Goal: Information Seeking & Learning: Learn about a topic

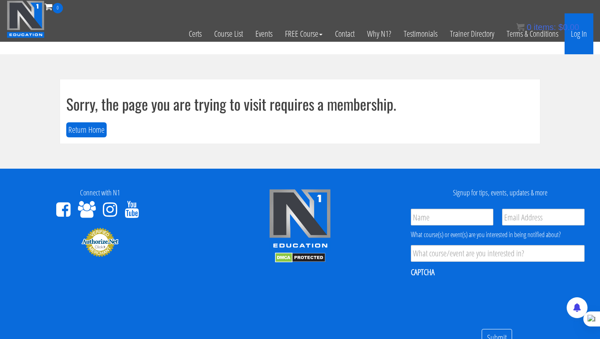
click at [461, 35] on link "Log In" at bounding box center [579, 33] width 29 height 41
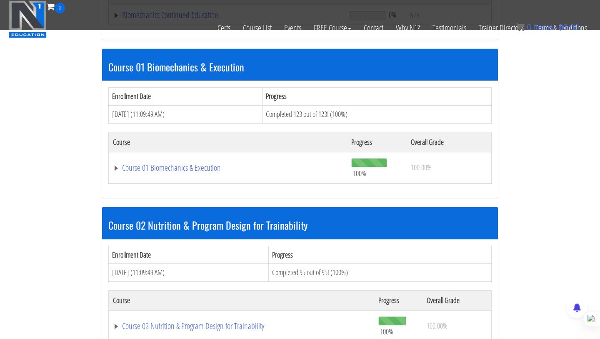
scroll to position [219, 0]
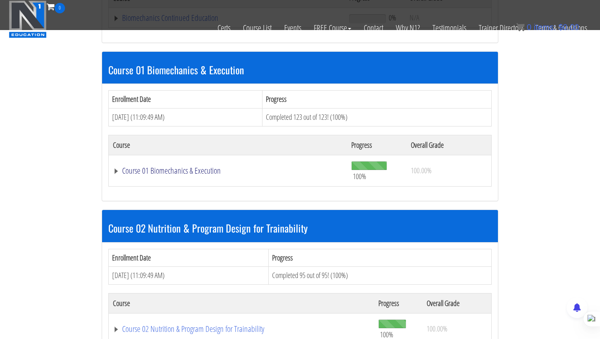
click at [174, 171] on link "Course 01 Biomechanics & Execution" at bounding box center [228, 170] width 230 height 8
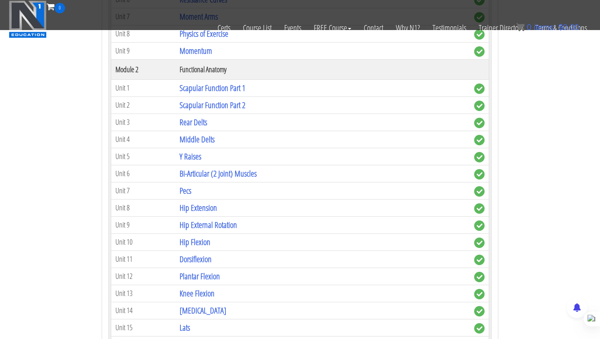
scroll to position [542, 0]
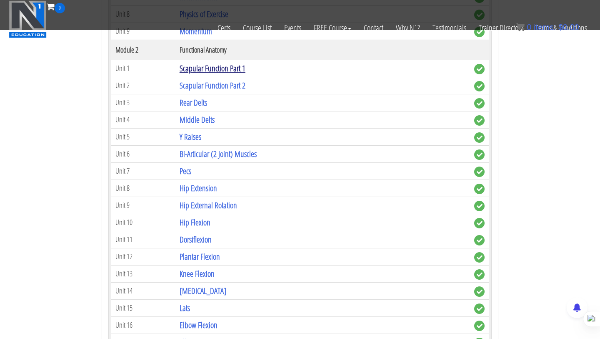
click at [224, 67] on link "Scapular Function Part 1" at bounding box center [213, 68] width 66 height 11
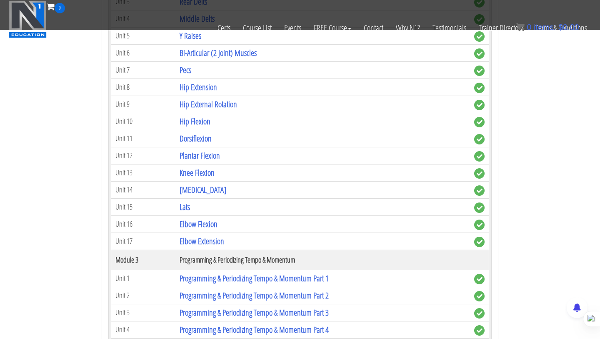
scroll to position [679, 0]
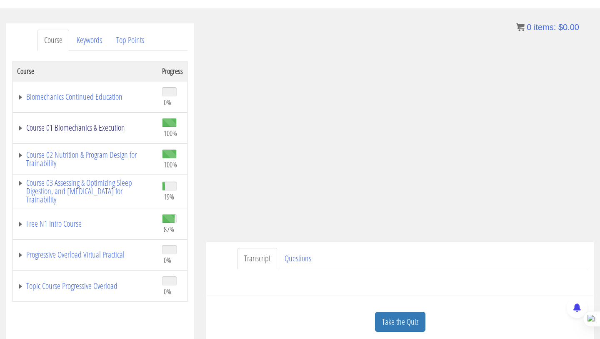
click at [54, 129] on link "Course 01 Biomechanics & Execution" at bounding box center [85, 127] width 137 height 8
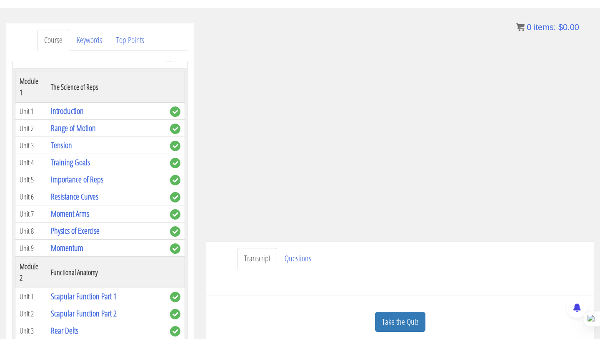
scroll to position [128, 0]
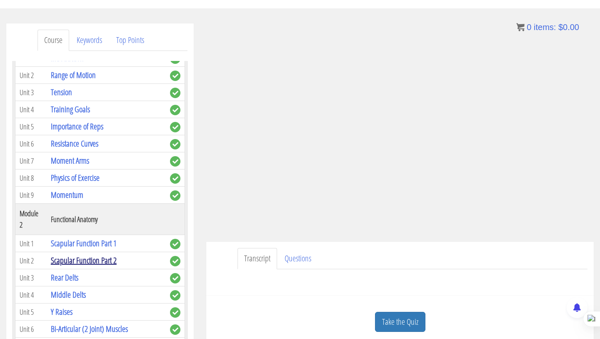
click at [85, 254] on link "Scapular Function Part 2" at bounding box center [84, 259] width 66 height 11
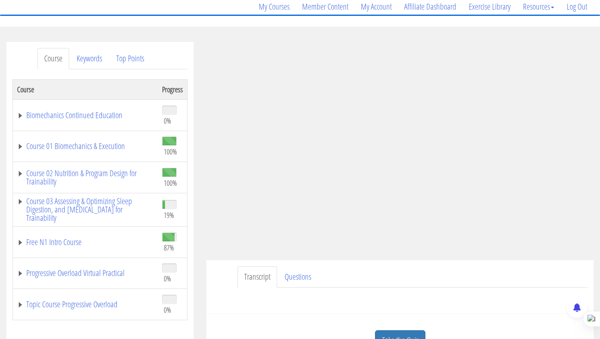
scroll to position [67, 0]
click at [53, 174] on link "Course 02 Nutrition & Program Design for Trainability" at bounding box center [85, 177] width 137 height 17
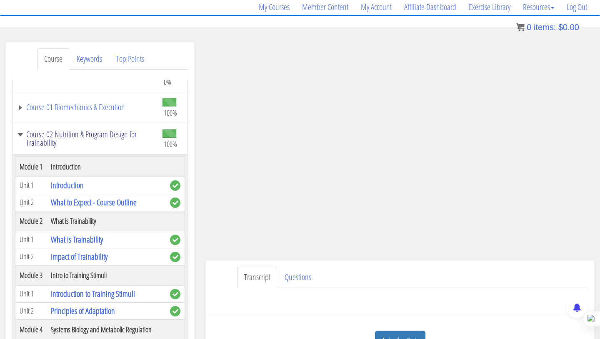
scroll to position [38, 0]
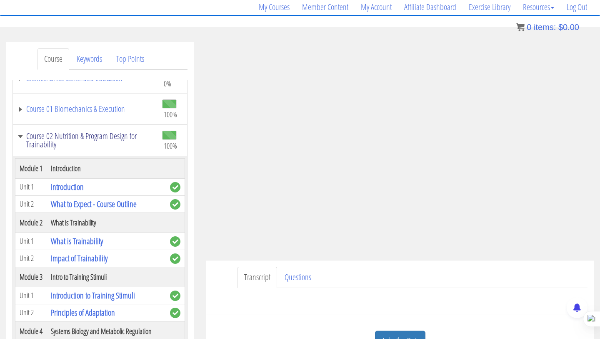
click at [54, 134] on link "Course 02 Nutrition & Program Design for Trainability" at bounding box center [85, 140] width 137 height 17
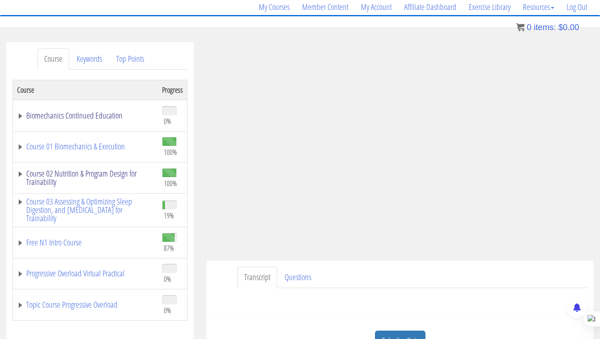
scroll to position [0, 0]
click at [58, 145] on link "Course 01 Biomechanics & Execution" at bounding box center [85, 146] width 137 height 8
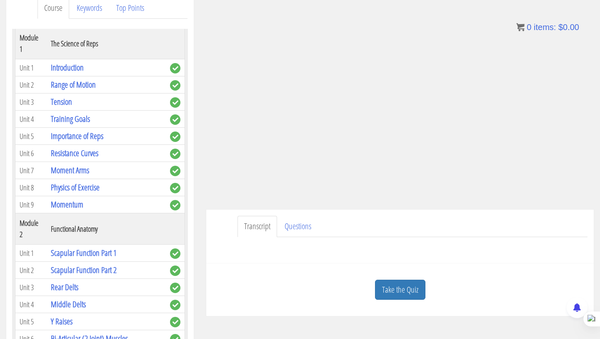
scroll to position [93, 0]
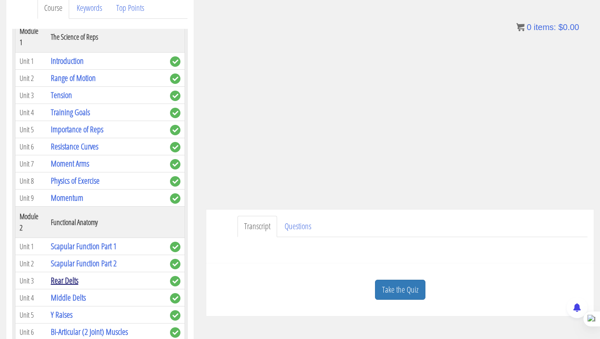
click at [70, 274] on link "Rear Delts" at bounding box center [65, 279] width 28 height 11
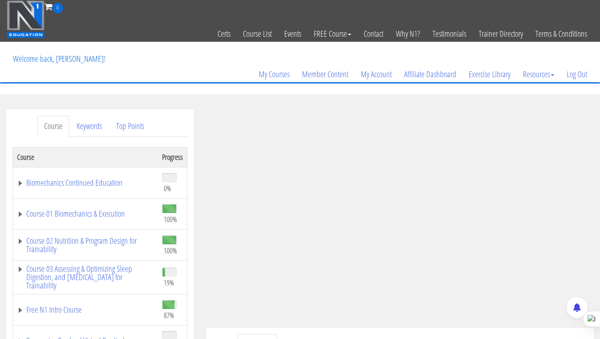
scroll to position [102, 0]
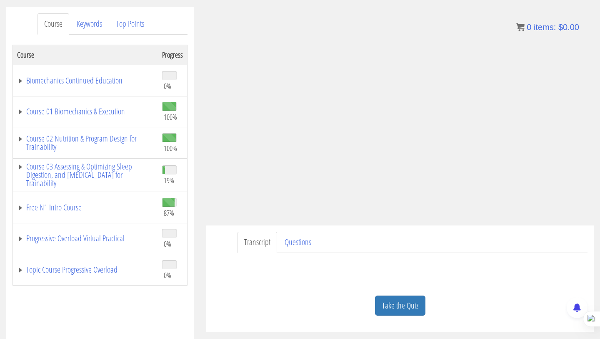
click at [522, 261] on div "Have a question on this unit? Please submit it here: Name * First Last Email * *" at bounding box center [400, 263] width 375 height 20
click at [472, 235] on ul "Transcript Questions" at bounding box center [413, 241] width 350 height 21
click at [70, 113] on link "Course 01 Biomechanics & Execution" at bounding box center [85, 111] width 137 height 8
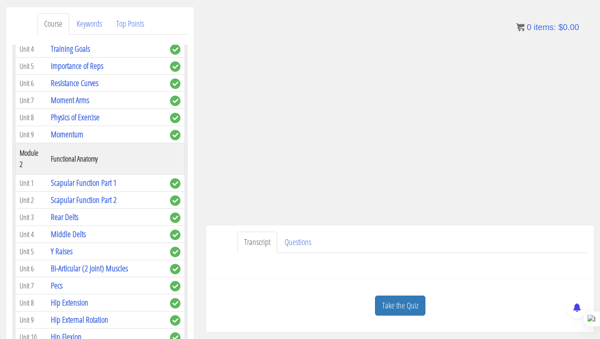
scroll to position [175, 0]
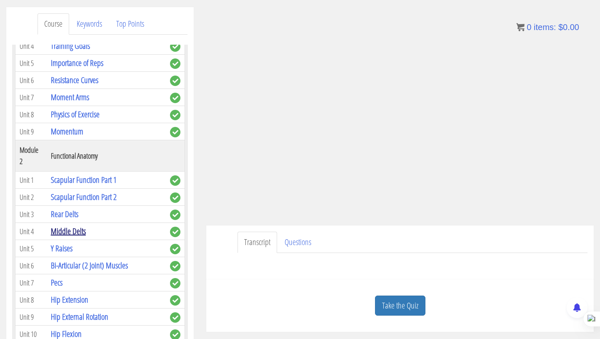
click at [70, 225] on link "Middle Delts" at bounding box center [68, 230] width 35 height 11
click at [79, 225] on link "Middle Delts" at bounding box center [68, 230] width 35 height 11
click at [64, 225] on link "Middle Delts" at bounding box center [68, 230] width 35 height 11
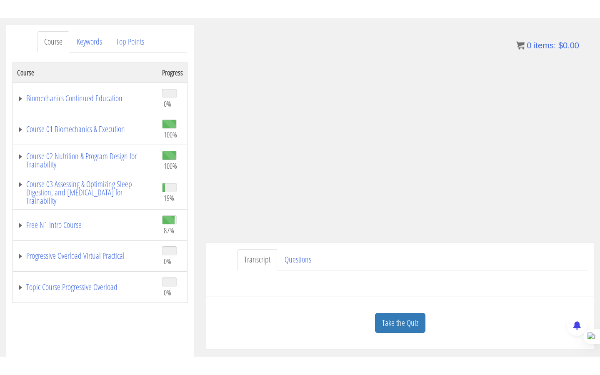
scroll to position [103, 0]
